Goal: Task Accomplishment & Management: Manage account settings

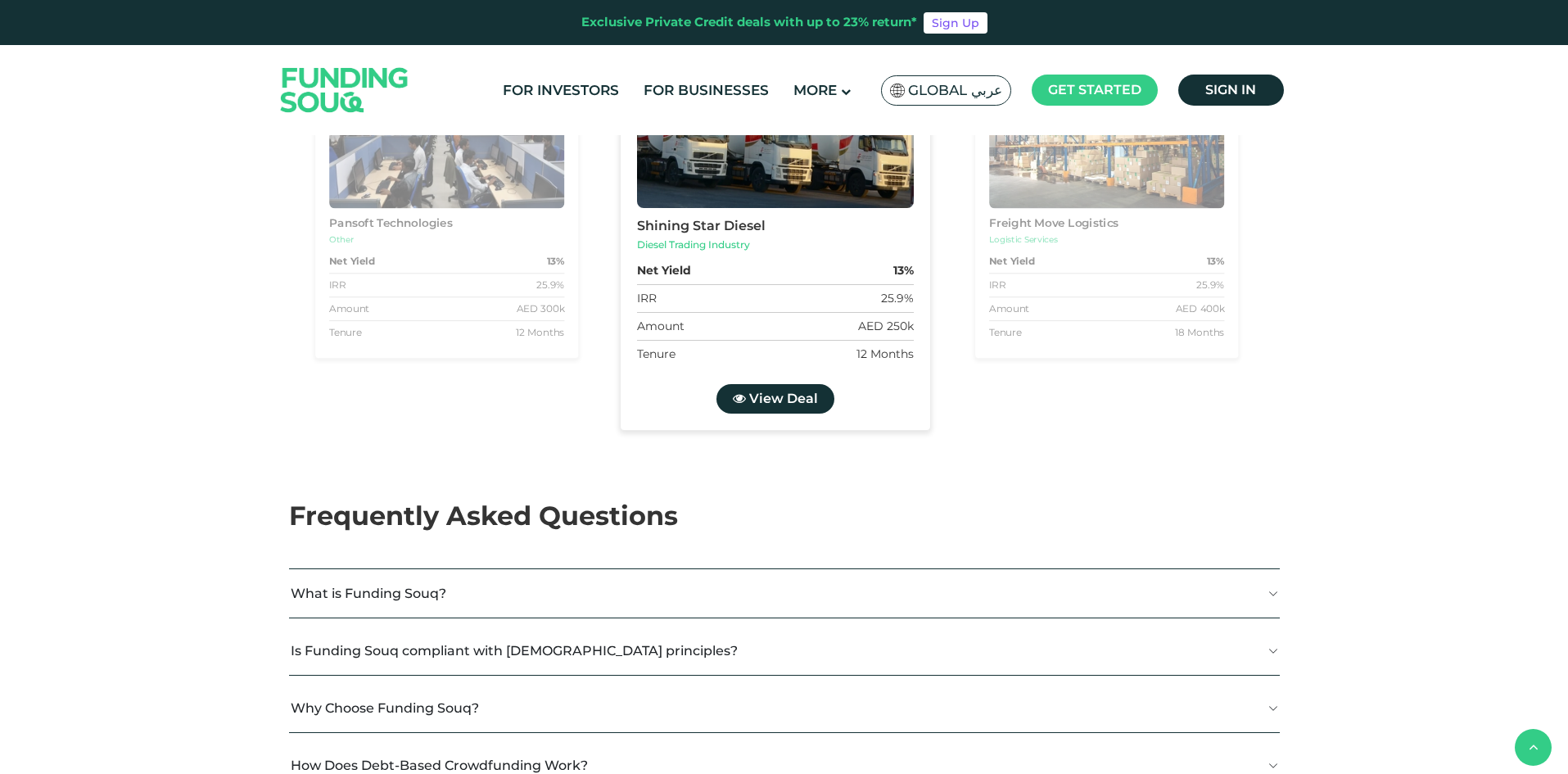
scroll to position [1883, 0]
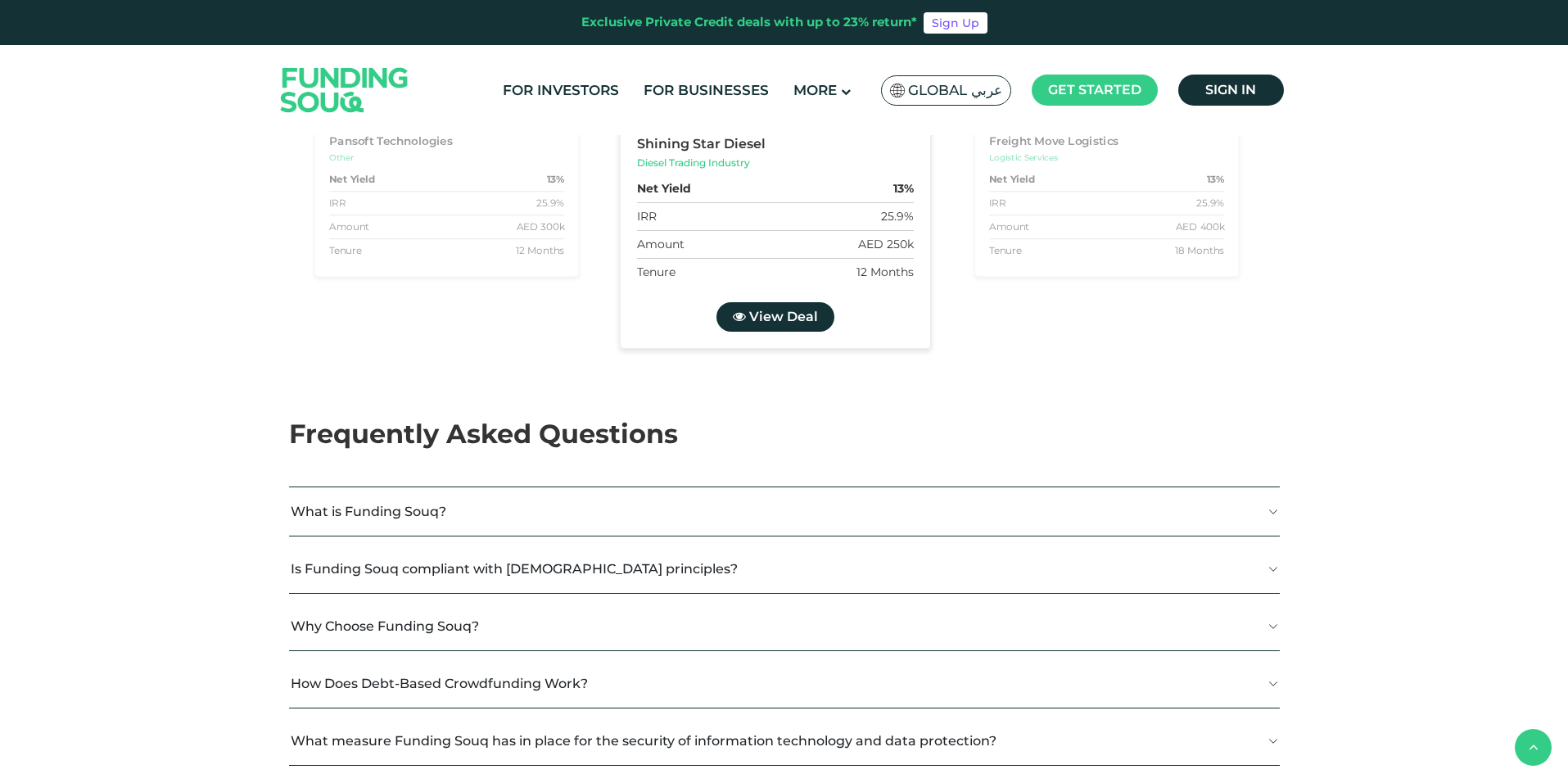
drag, startPoint x: 993, startPoint y: 327, endPoint x: 864, endPoint y: 293, distance: 133.4
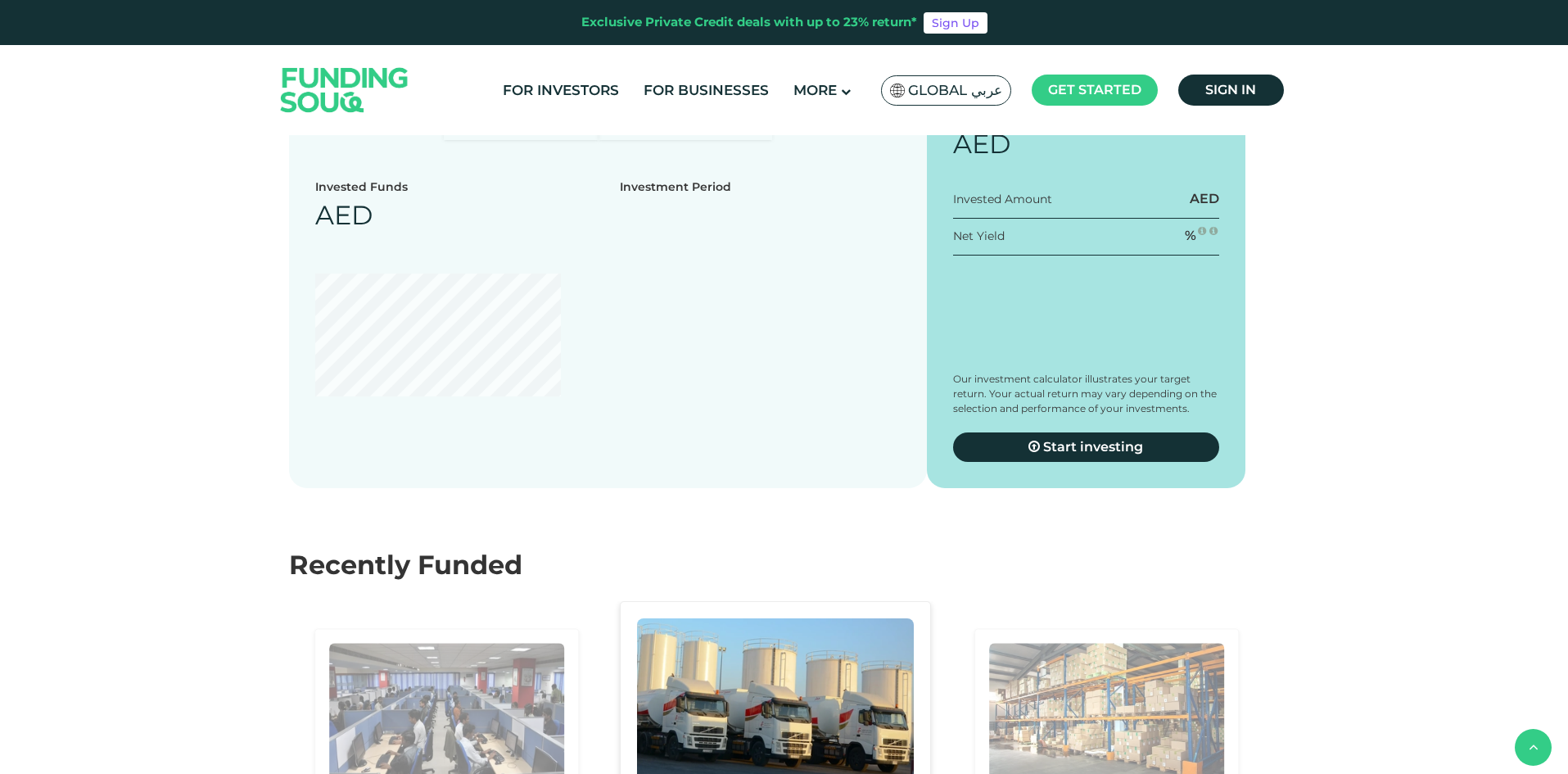
drag, startPoint x: 868, startPoint y: 313, endPoint x: 770, endPoint y: 270, distance: 107.0
drag, startPoint x: 695, startPoint y: 321, endPoint x: 534, endPoint y: 276, distance: 167.2
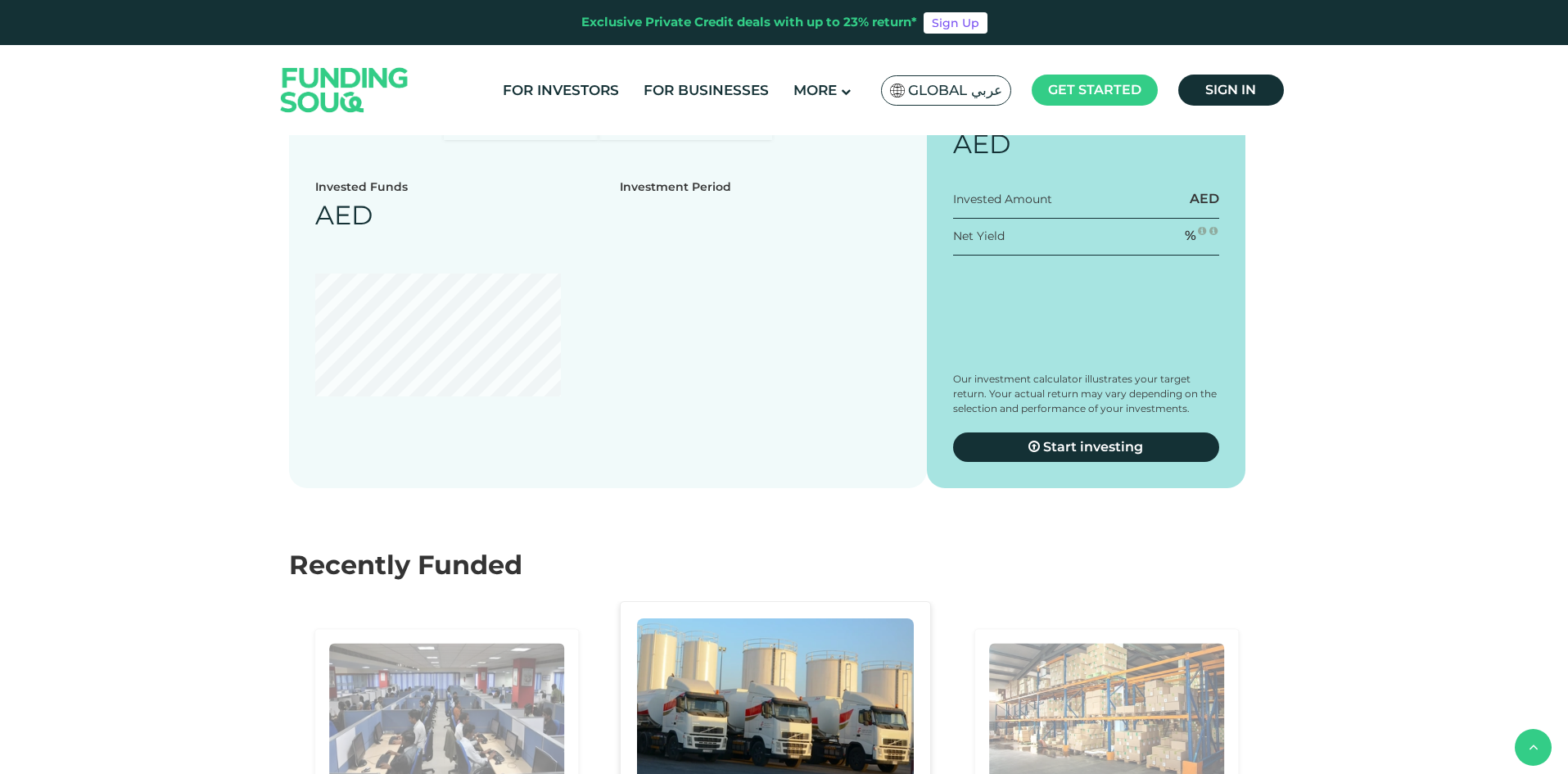
drag, startPoint x: 563, startPoint y: 321, endPoint x: 599, endPoint y: 318, distance: 36.1
click at [1229, 87] on span "Sign in" at bounding box center [1230, 90] width 51 height 15
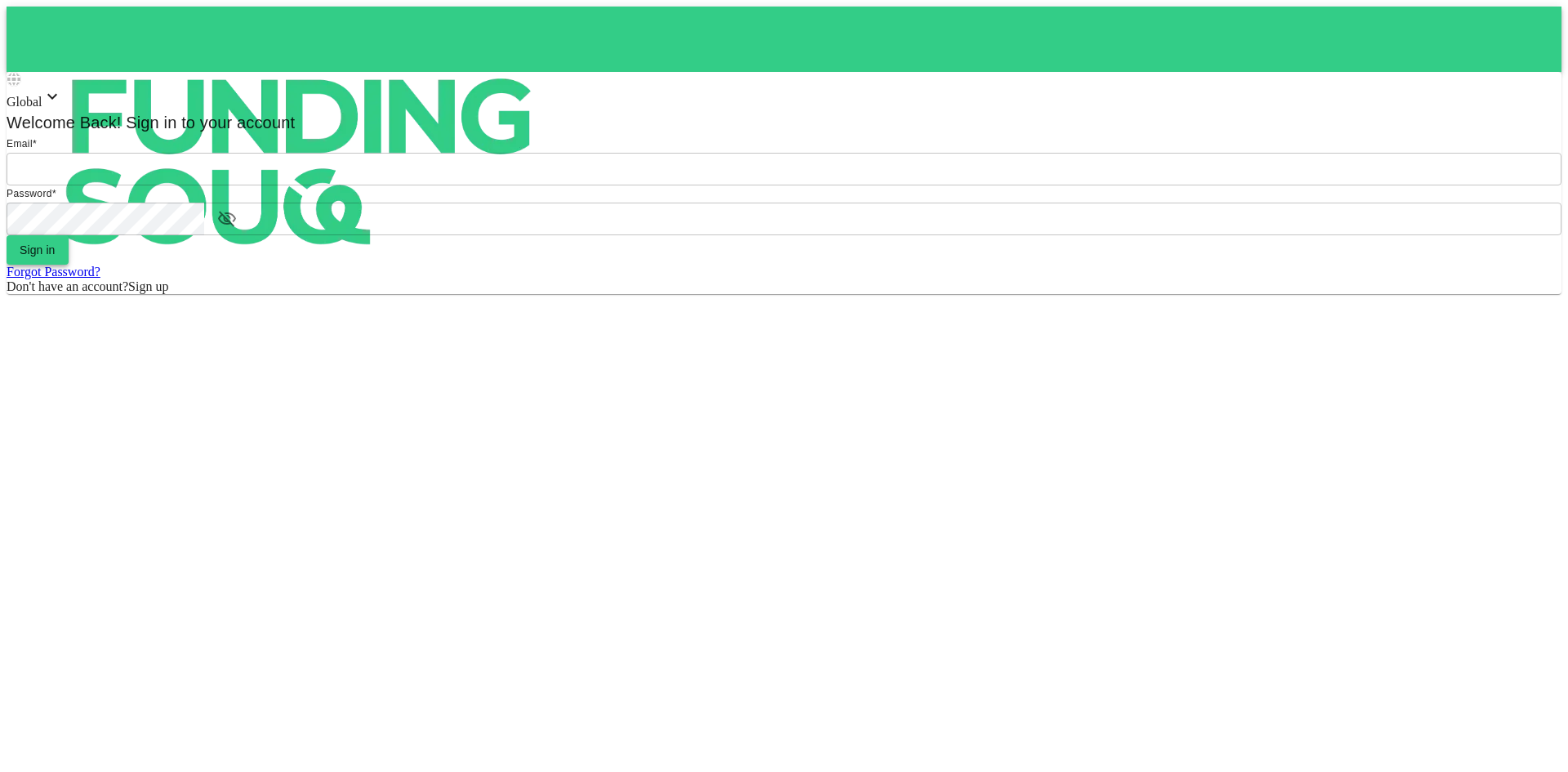
type input "aldumy@outlook.com"
click at [69, 264] on button "Sign in" at bounding box center [37, 249] width 62 height 30
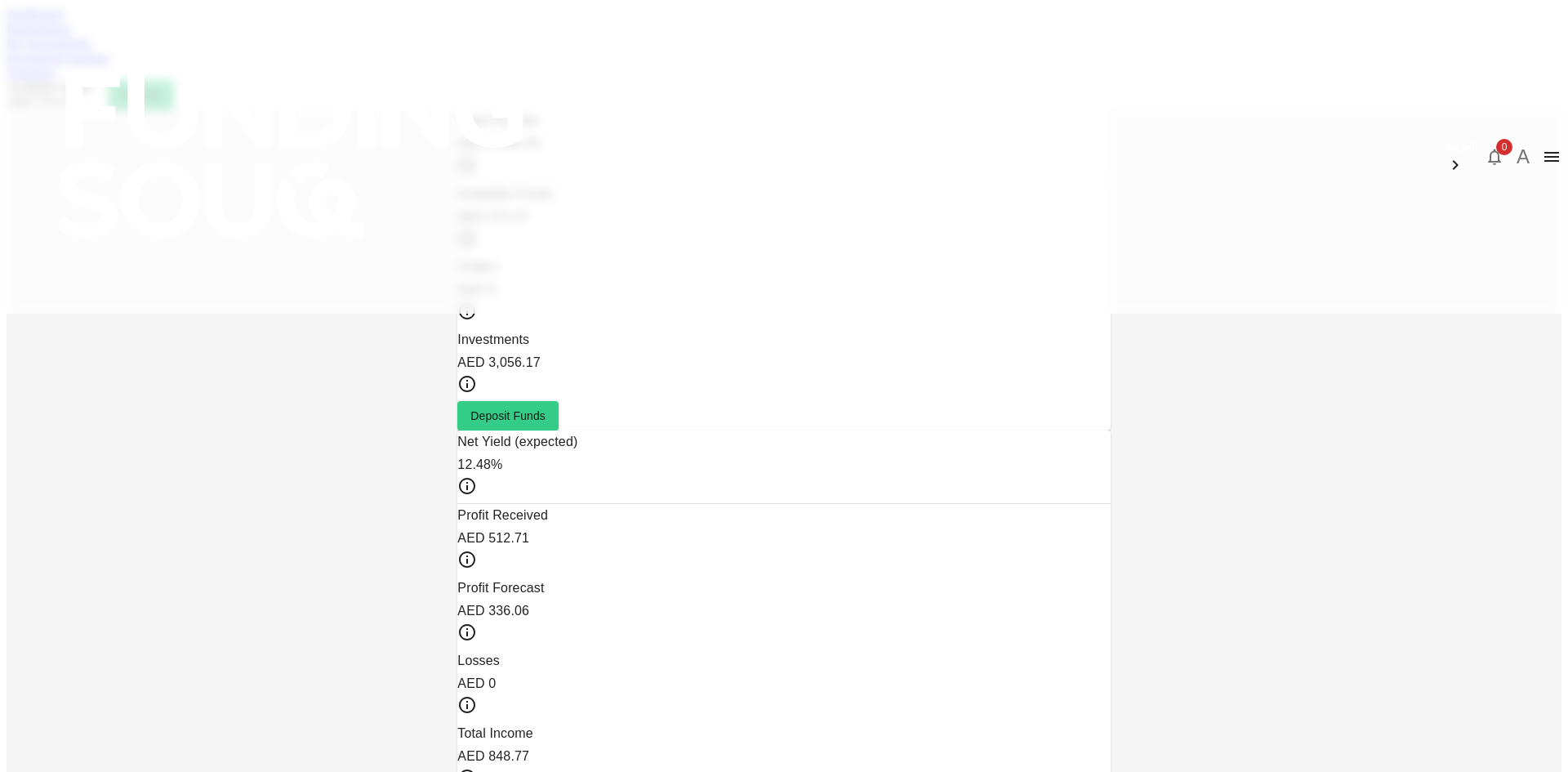
click at [72, 35] on link "Marketplace" at bounding box center [39, 28] width 65 height 14
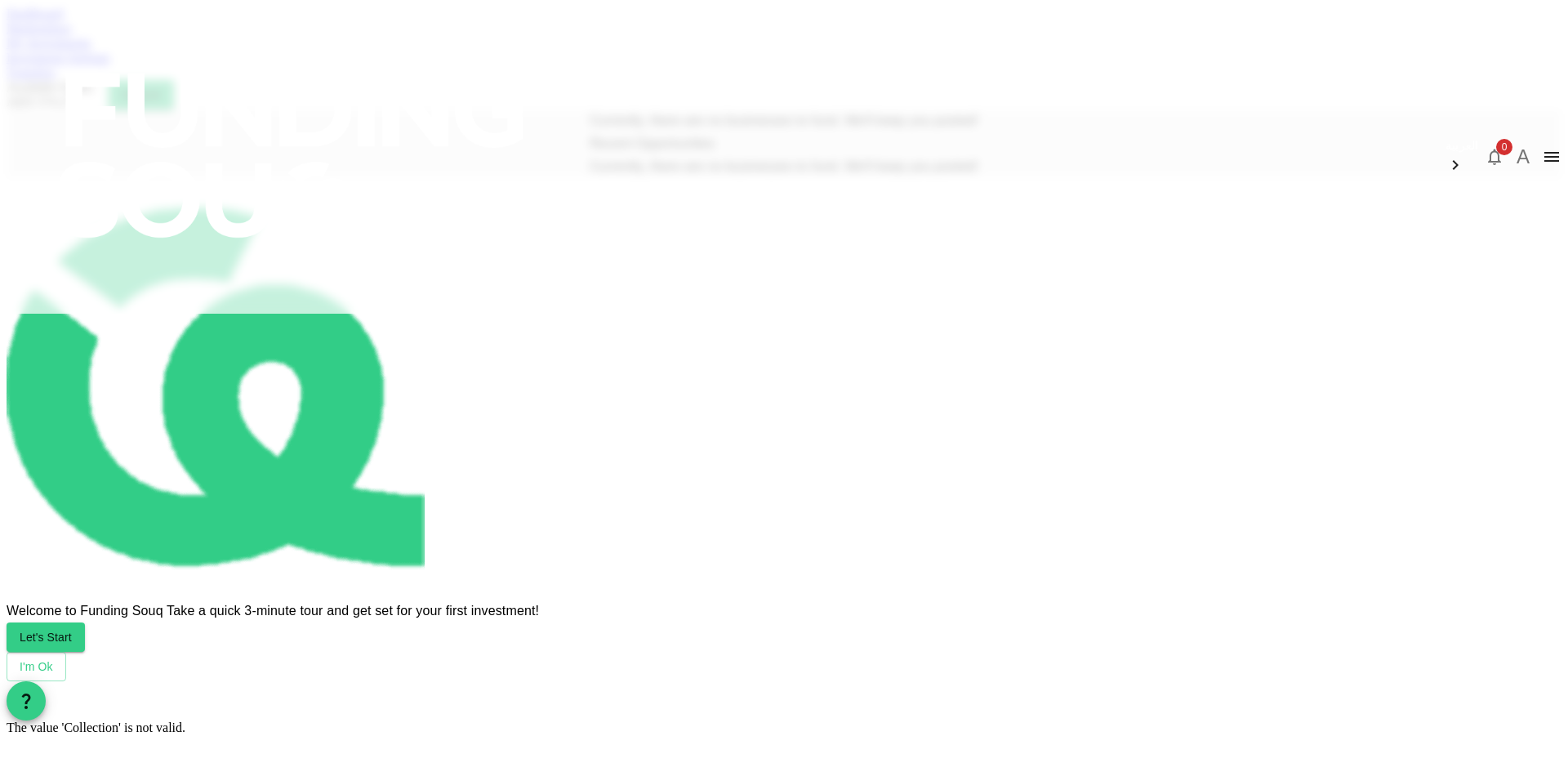
click at [362, 21] on div "Dashboard" at bounding box center [784, 13] width 1556 height 14
click at [92, 50] on link "My Investments" at bounding box center [49, 43] width 85 height 14
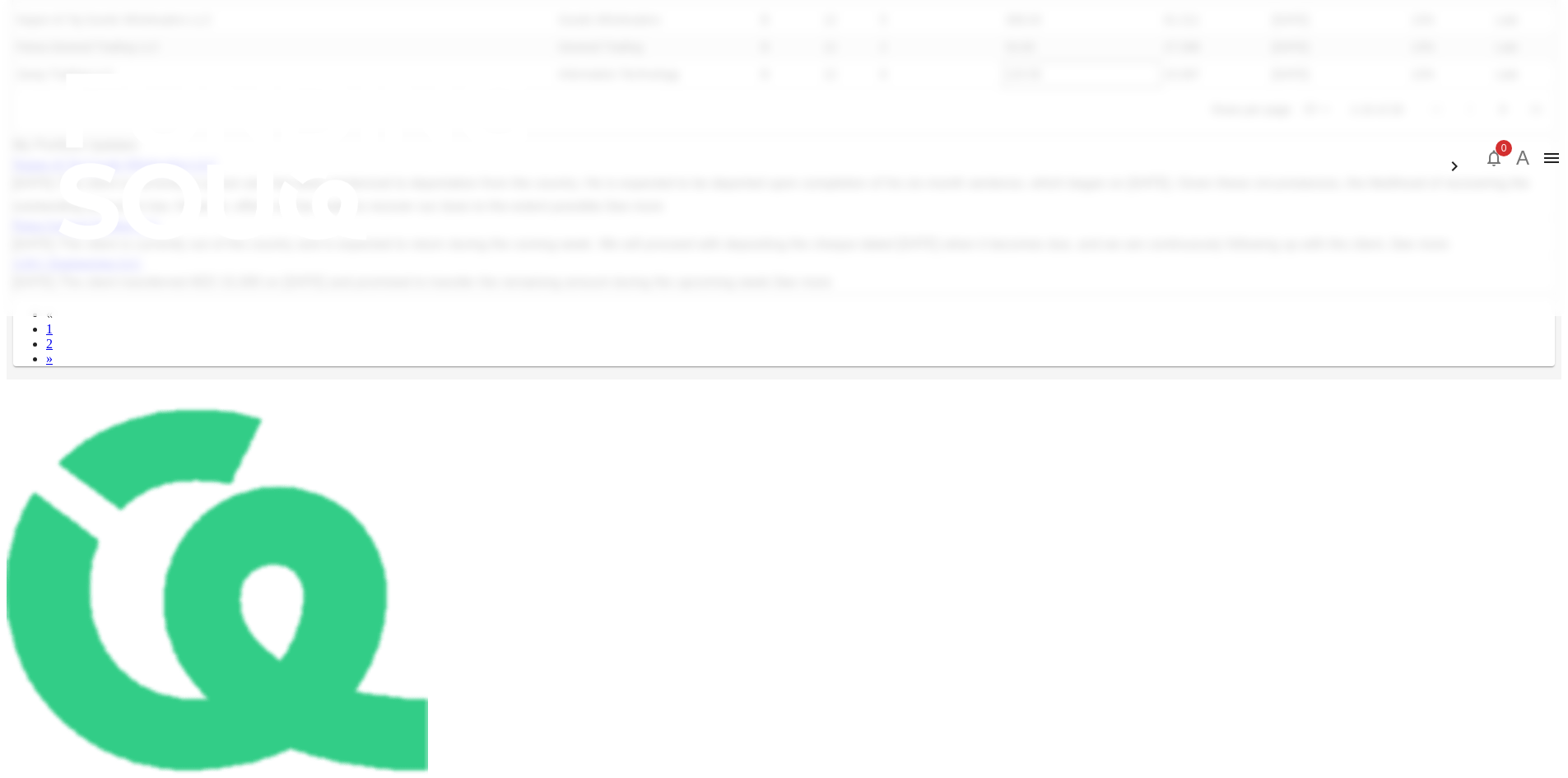
scroll to position [329, 0]
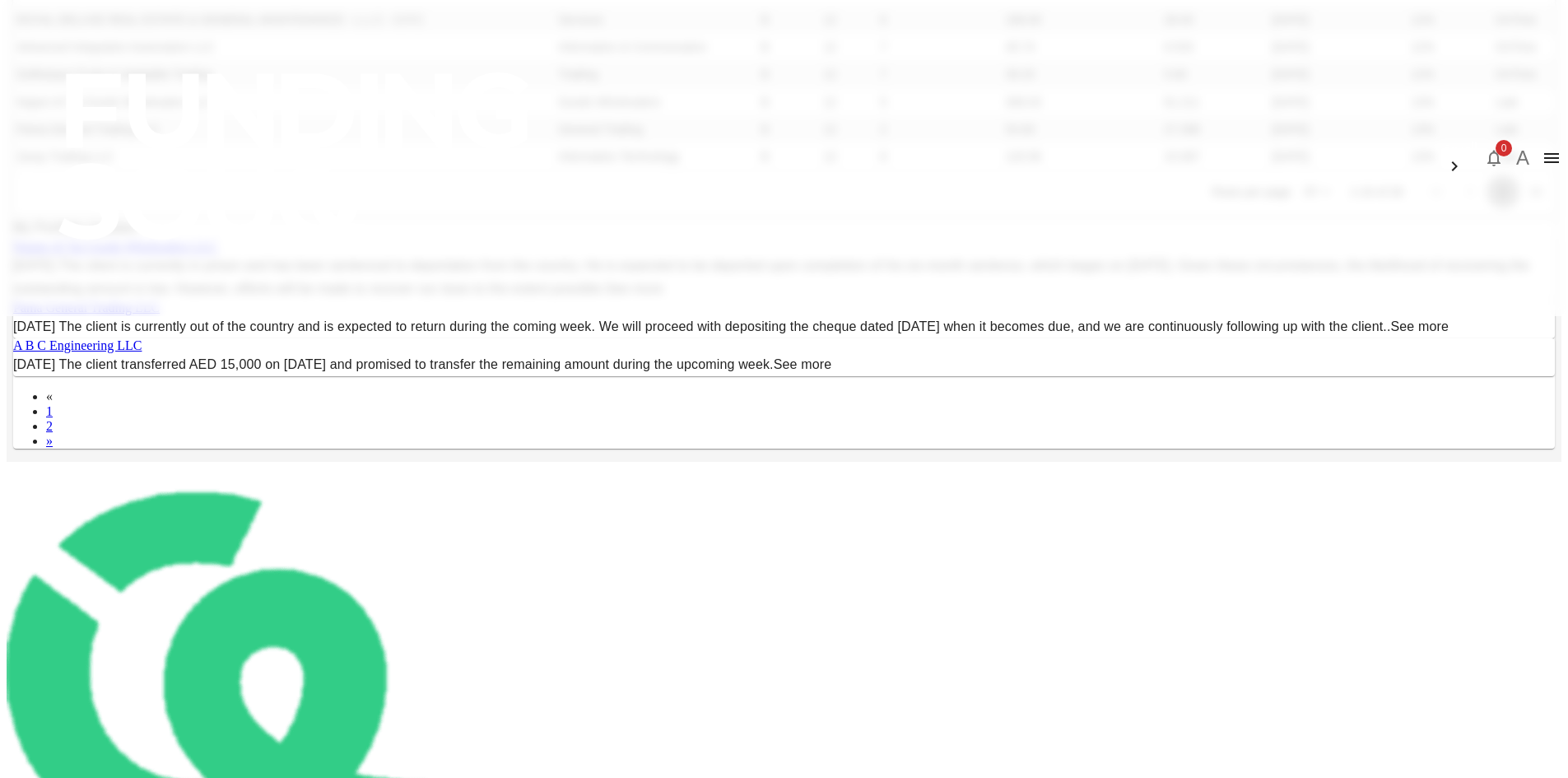
click at [1494, 202] on icon "Go to next page" at bounding box center [1504, 191] width 20 height 20
click at [1454, 209] on button "Go to previous page" at bounding box center [1470, 191] width 33 height 33
click at [1002, 486] on body "العربية 0 A Dashboard Marketplace My Investments Investment Settings Transfers …" at bounding box center [784, 343] width 1555 height 1331
click at [1000, 575] on li "50" at bounding box center [1003, 573] width 48 height 30
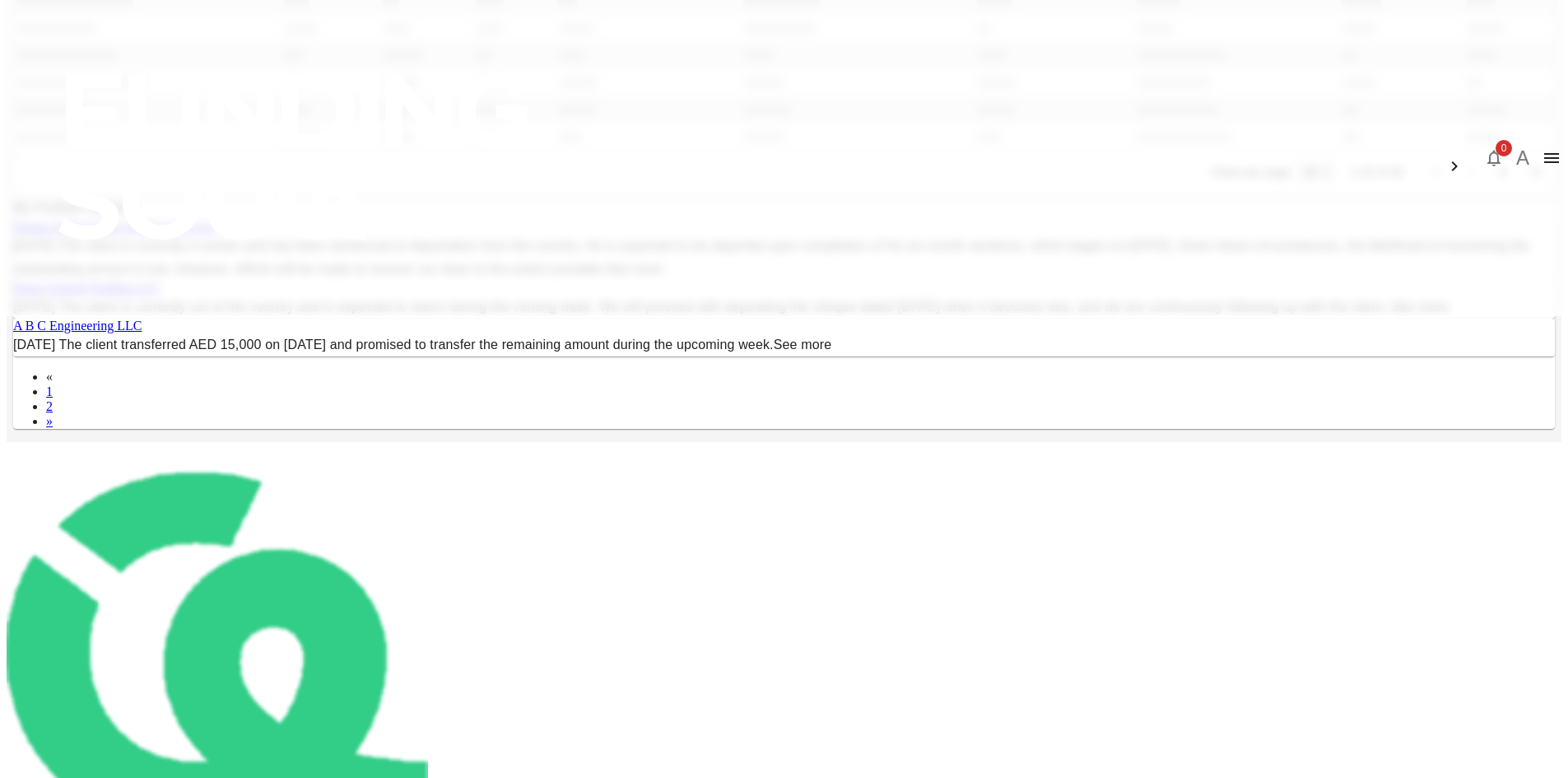
type input "50"
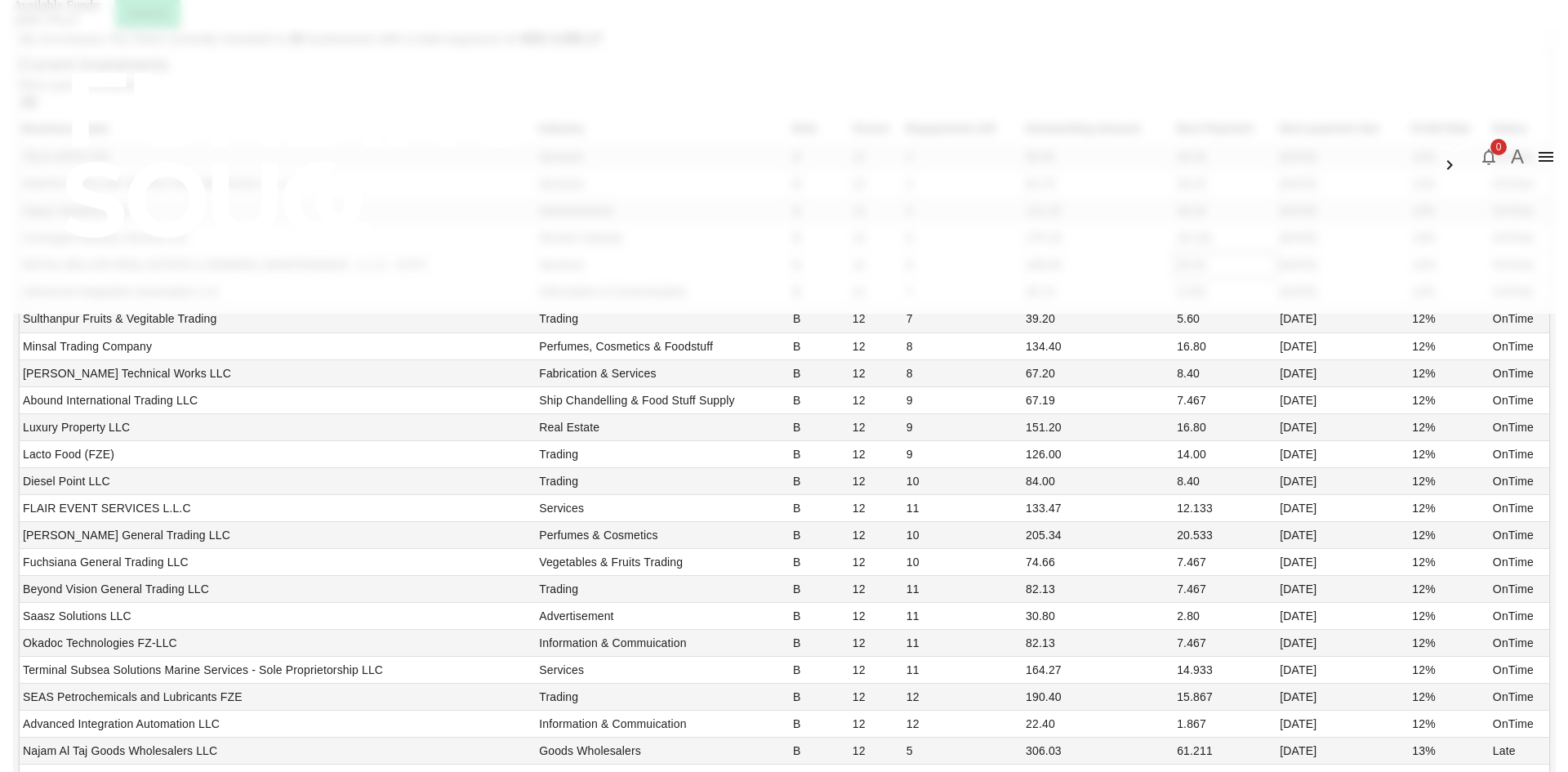
scroll to position [0, 0]
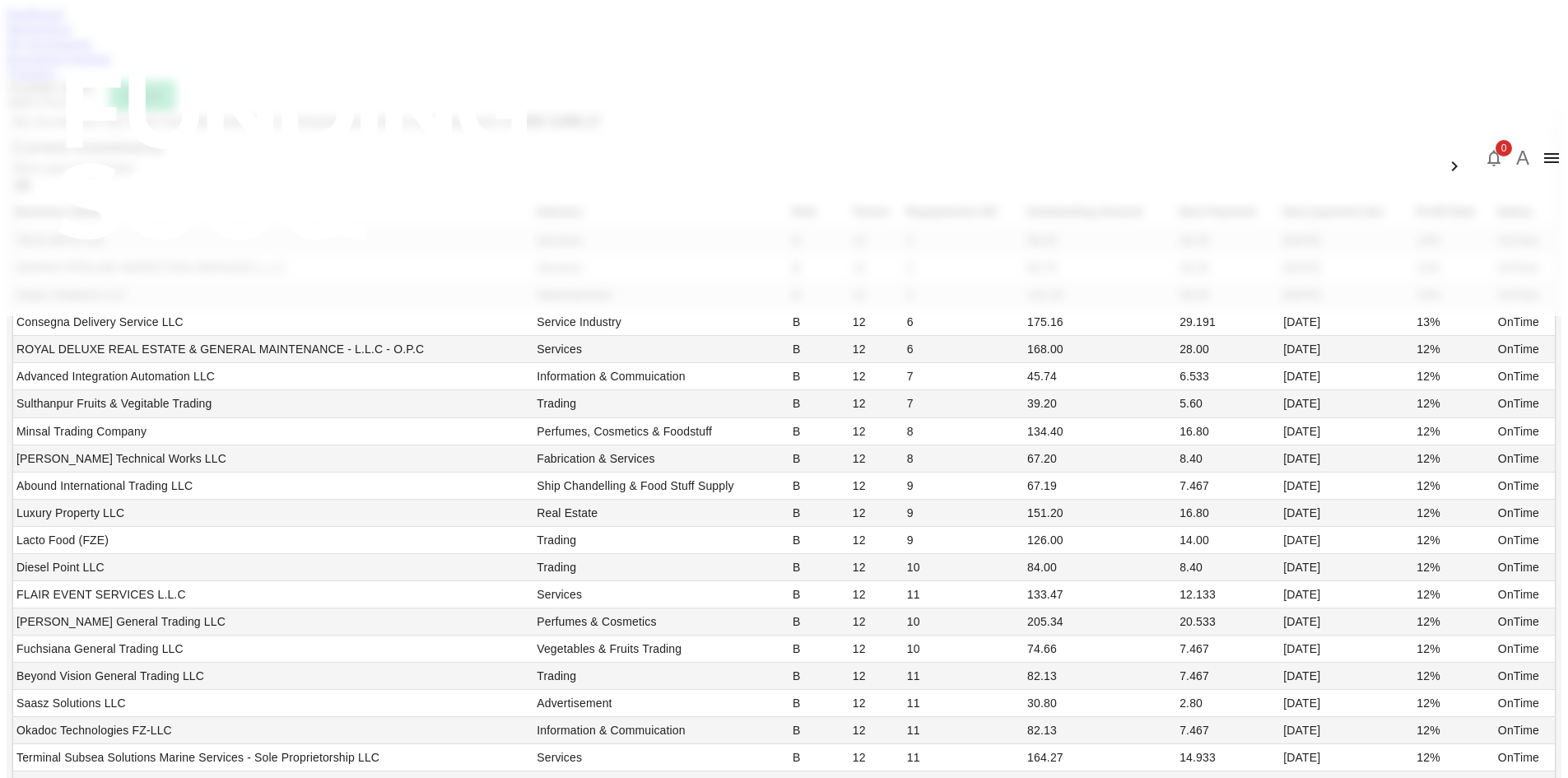
click at [72, 36] on link "Marketplace" at bounding box center [39, 28] width 65 height 14
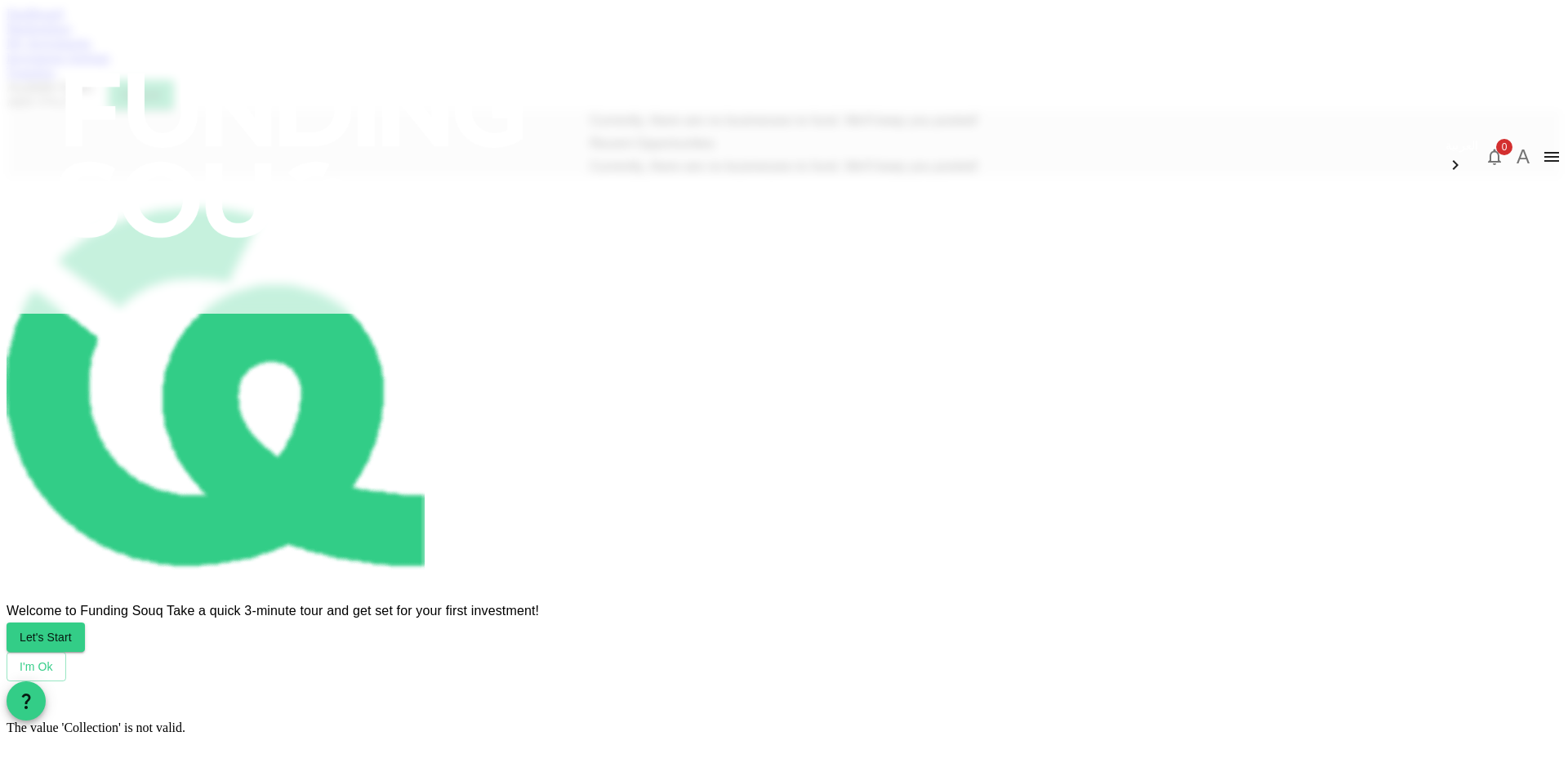
click at [63, 20] on link "Dashboard" at bounding box center [34, 13] width 56 height 14
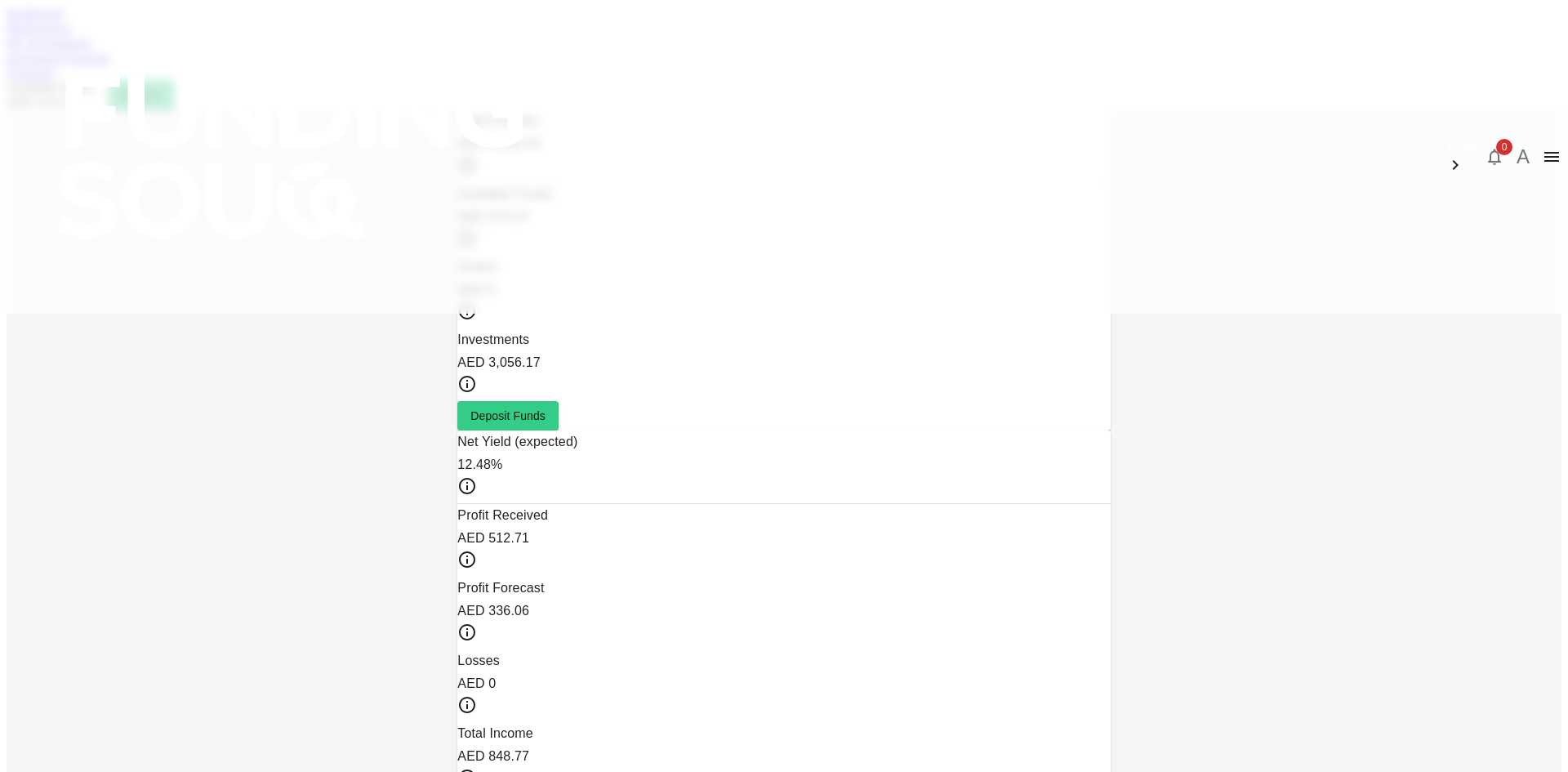
click at [558, 51] on div "My Investments" at bounding box center [784, 43] width 1556 height 14
click at [92, 50] on link "My Investments" at bounding box center [49, 43] width 85 height 14
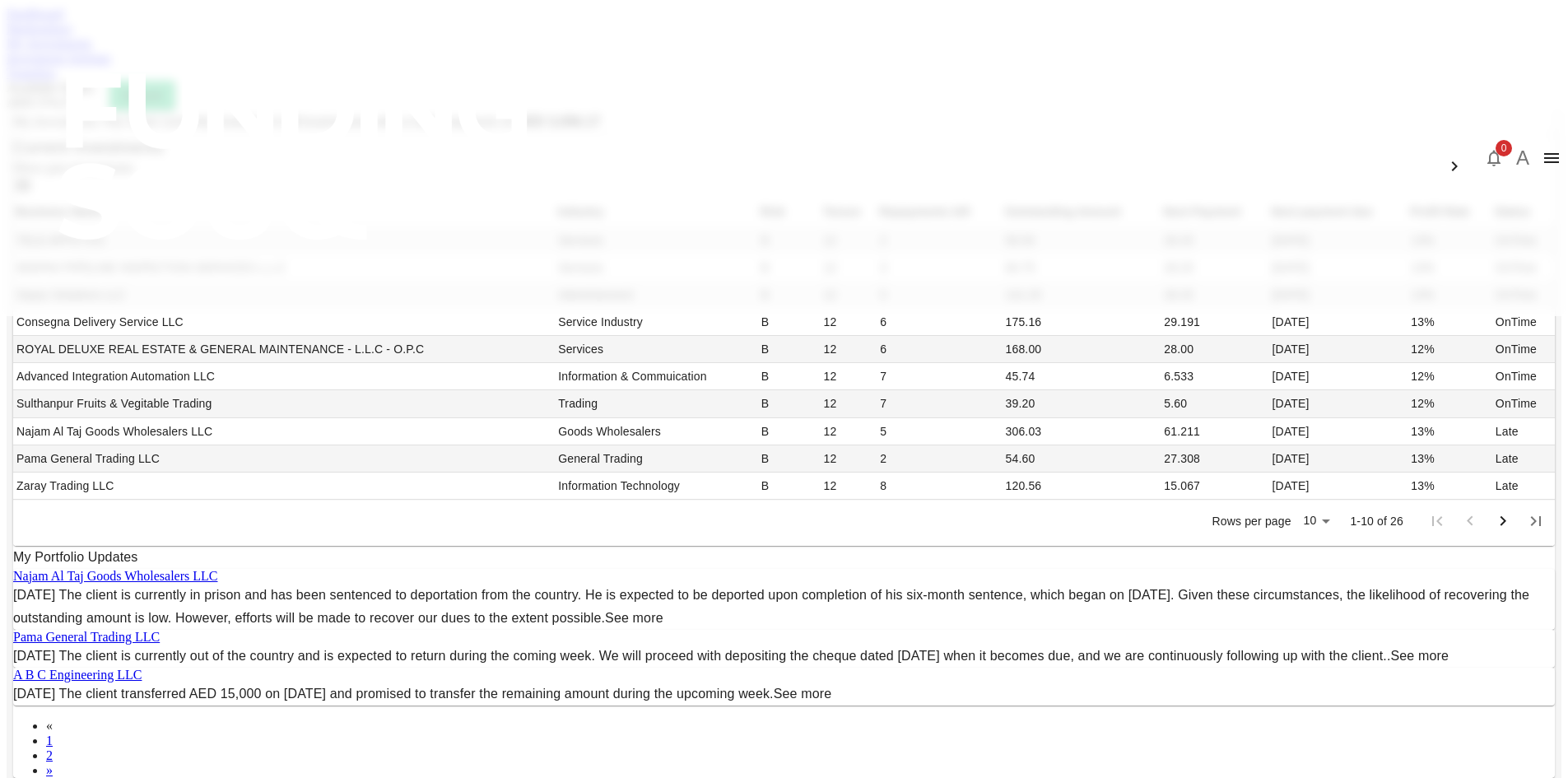
click at [112, 65] on link "Investment Settings" at bounding box center [59, 58] width 105 height 14
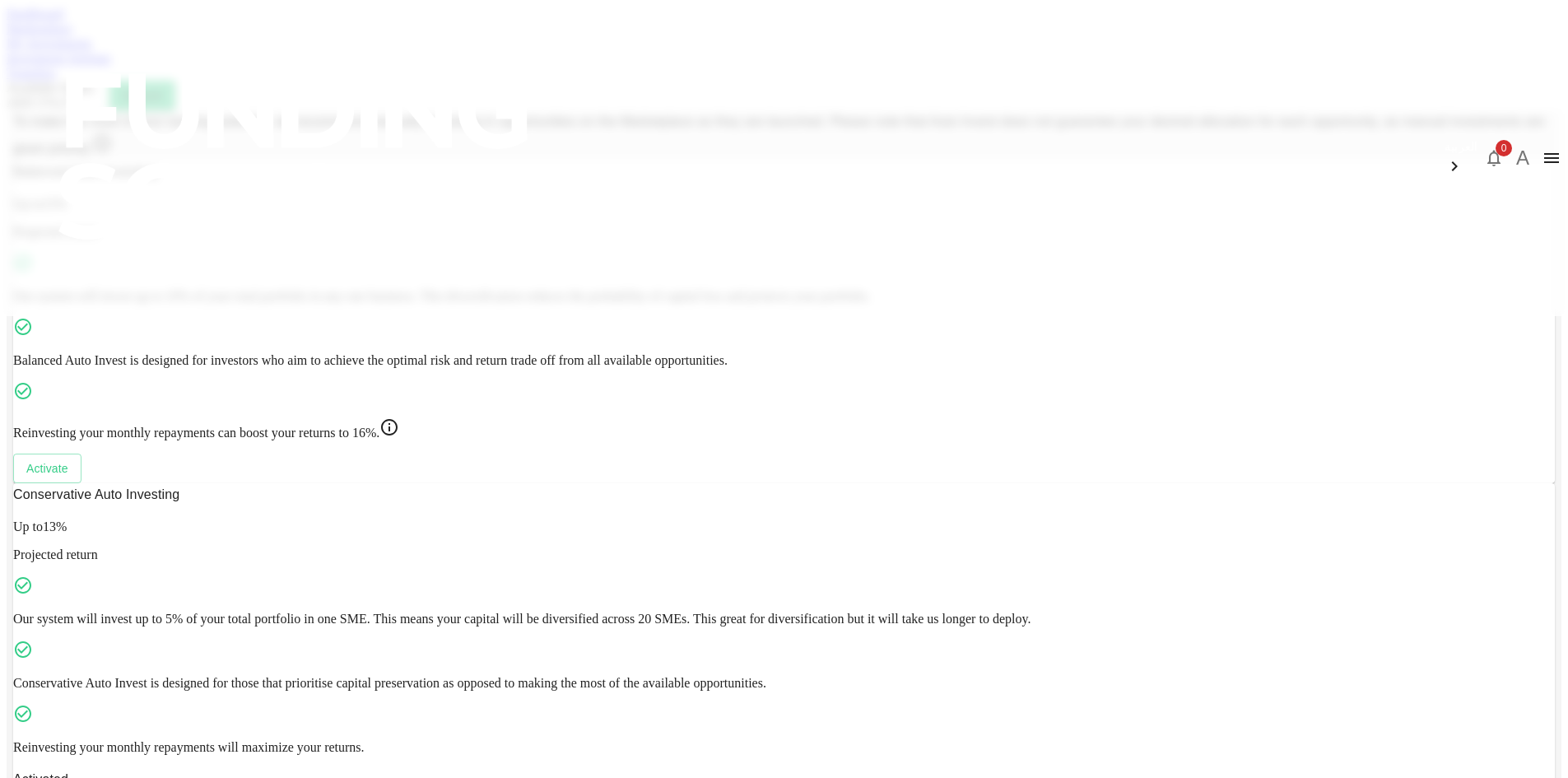
click at [72, 36] on link "Marketplace" at bounding box center [39, 28] width 65 height 14
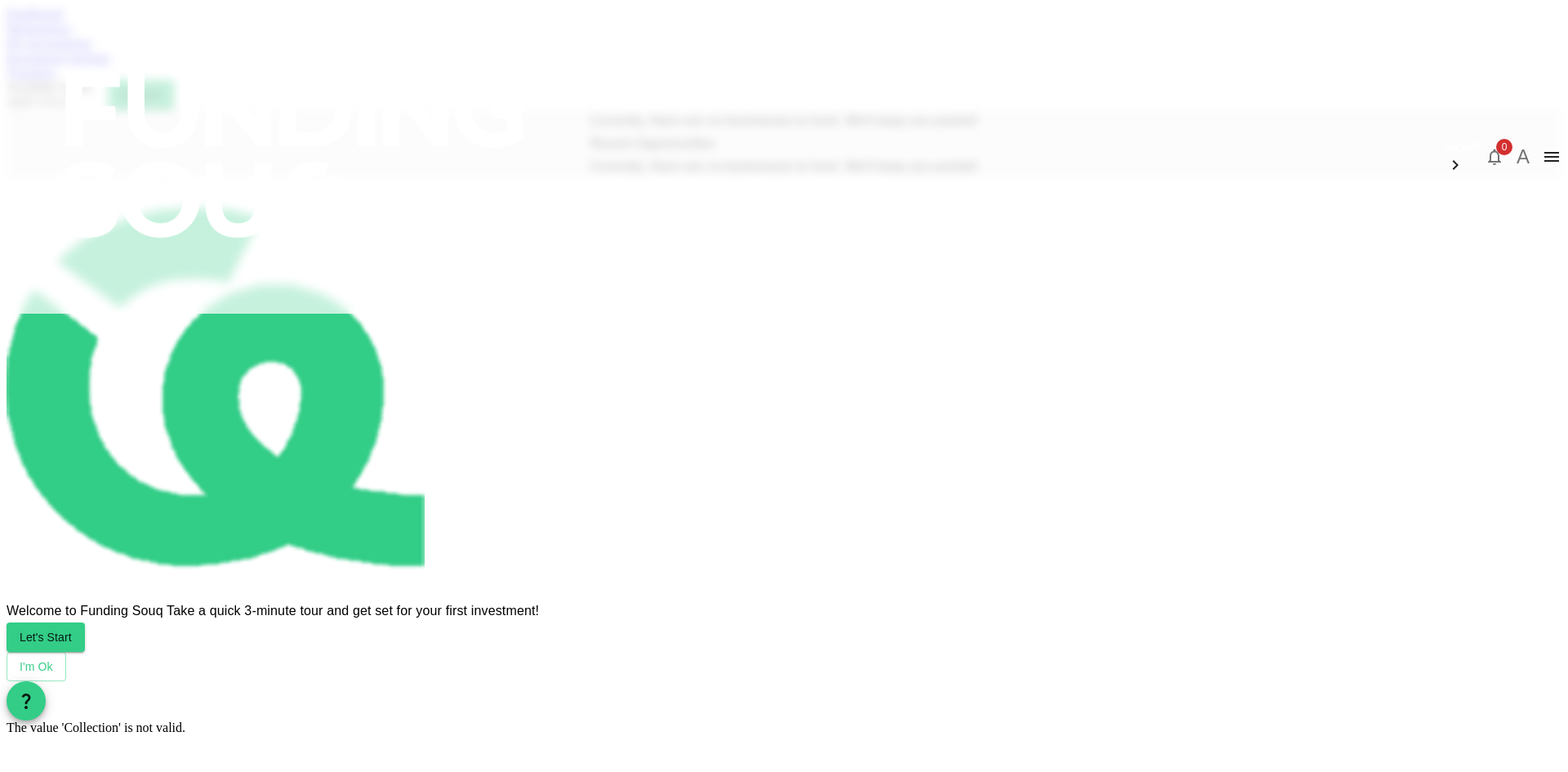
click at [63, 20] on link "Dashboard" at bounding box center [34, 13] width 56 height 14
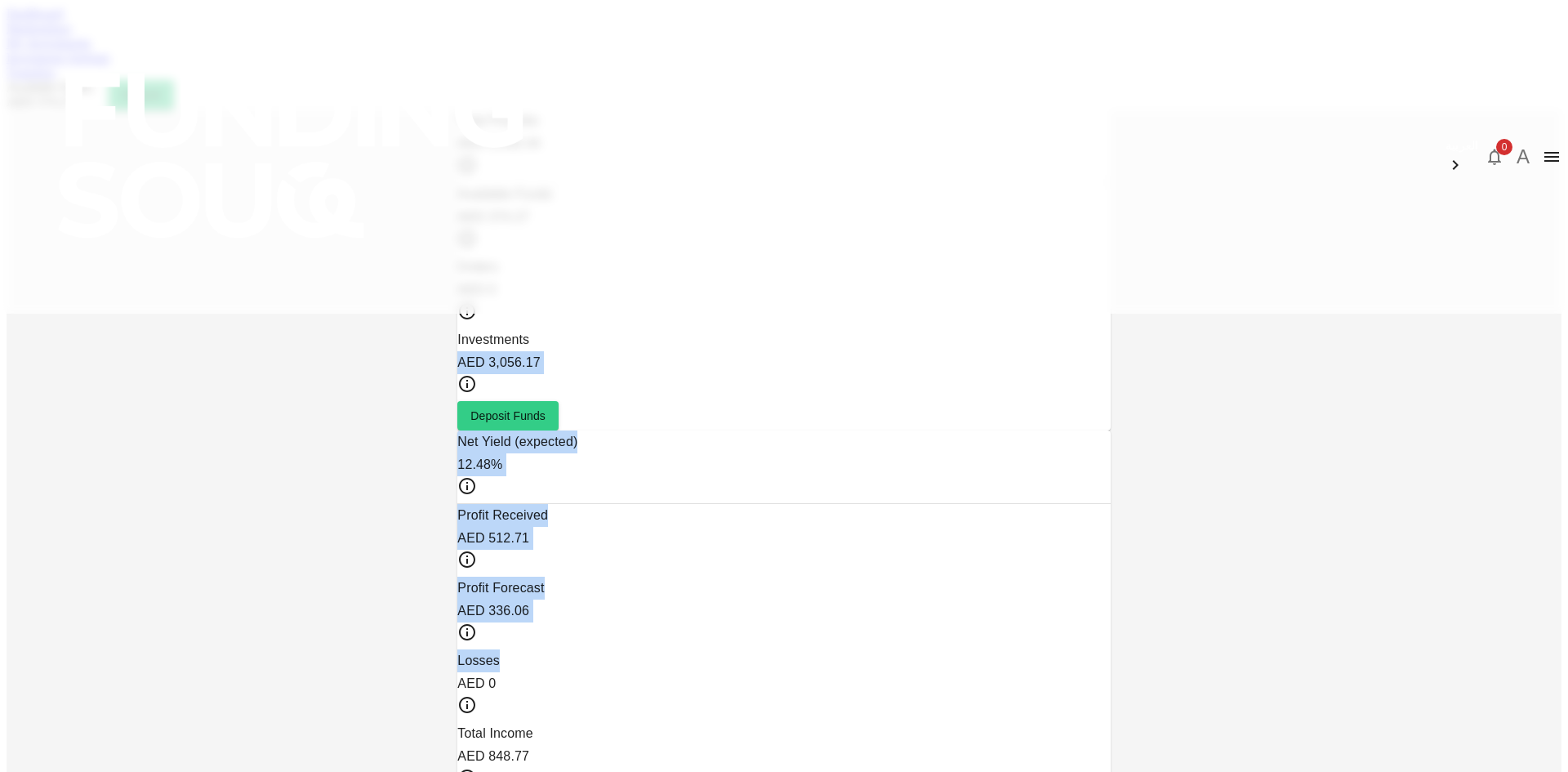
drag, startPoint x: 528, startPoint y: 240, endPoint x: 700, endPoint y: 229, distance: 172.4
click at [700, 229] on div "Total Portfolio AED 3,430.44 Available Funds AED 374.27 Orders AED 0 Investment…" at bounding box center [784, 581] width 653 height 944
click at [698, 430] on div "Net Yield (expected) 12.48% Profit Received AED 512.71 Profit Forecast AED 336.…" at bounding box center [784, 613] width 653 height 365
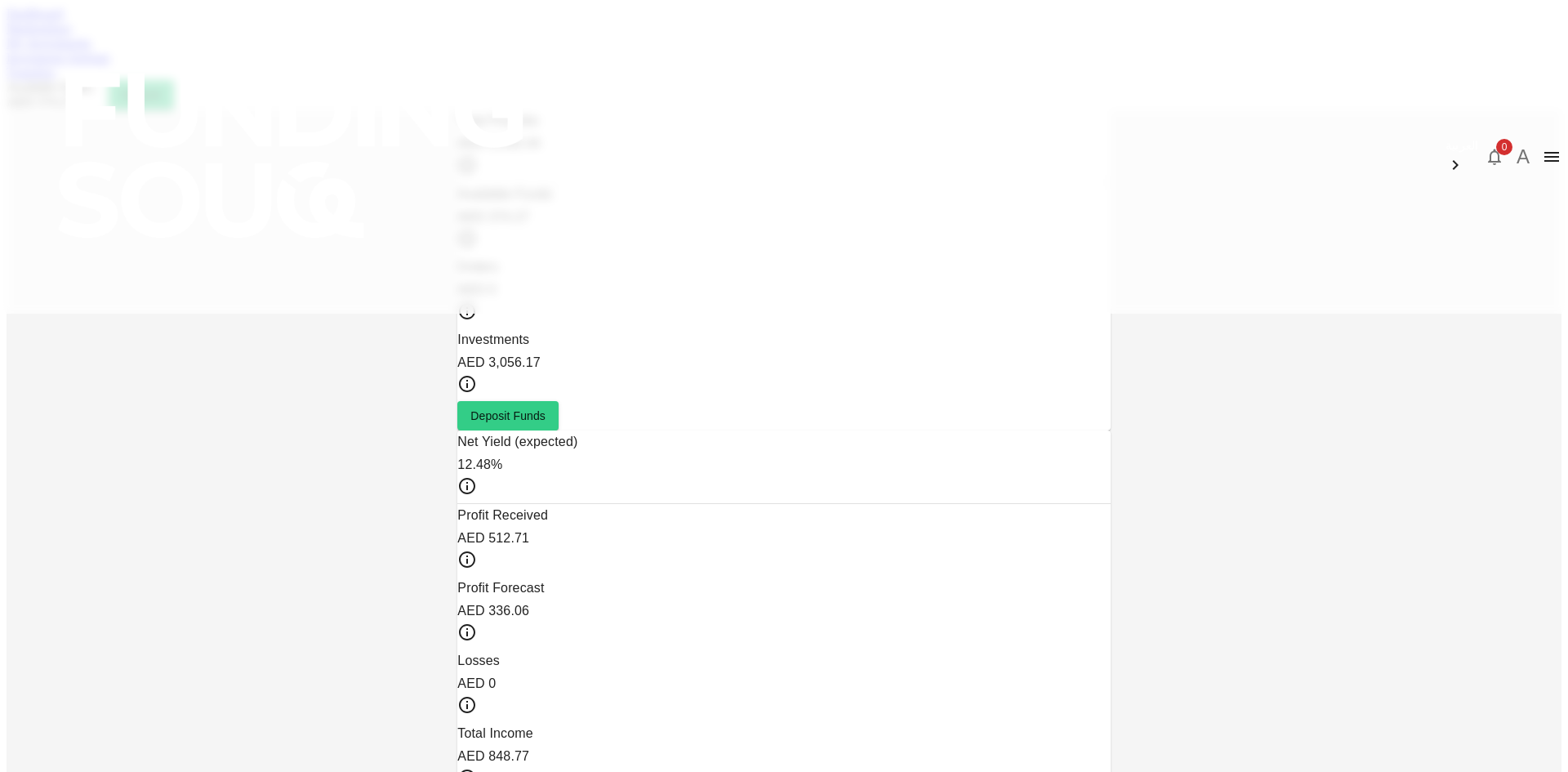
drag, startPoint x: 1236, startPoint y: 210, endPoint x: 1159, endPoint y: 213, distance: 77.1
